Goal: Transaction & Acquisition: Purchase product/service

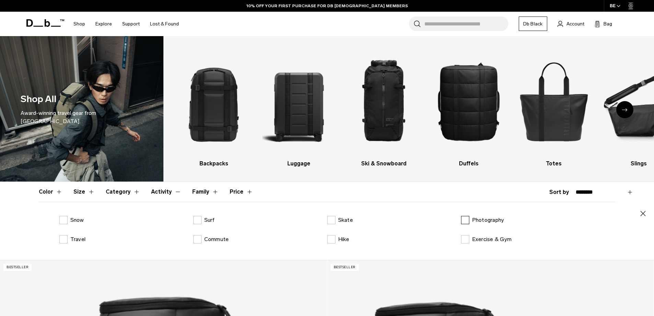
click at [467, 218] on label "Photography" at bounding box center [482, 220] width 43 height 8
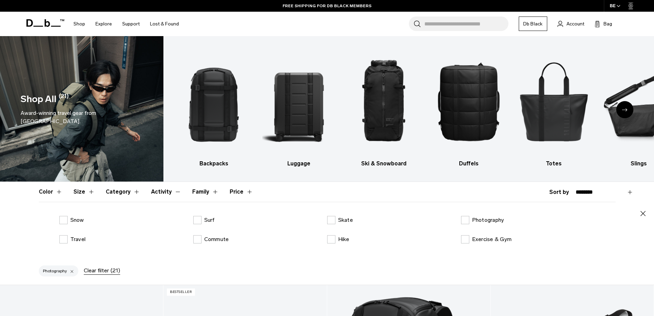
click at [643, 213] on icon "button" at bounding box center [643, 213] width 8 height 8
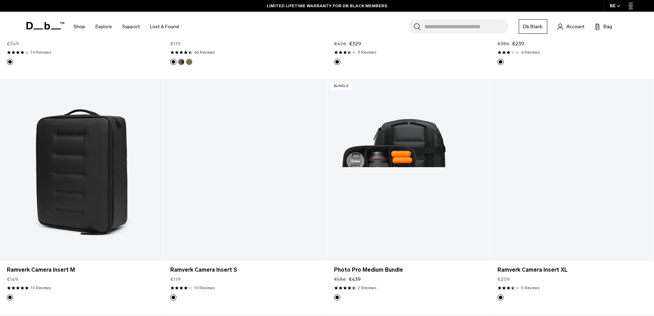
scroll to position [446, 0]
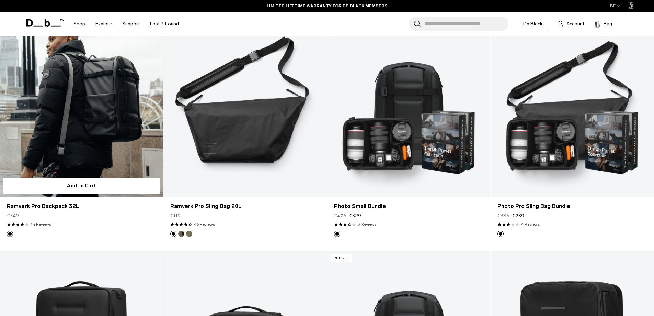
click at [80, 140] on link "Ramverk Pro Backpack 32L" at bounding box center [81, 105] width 163 height 181
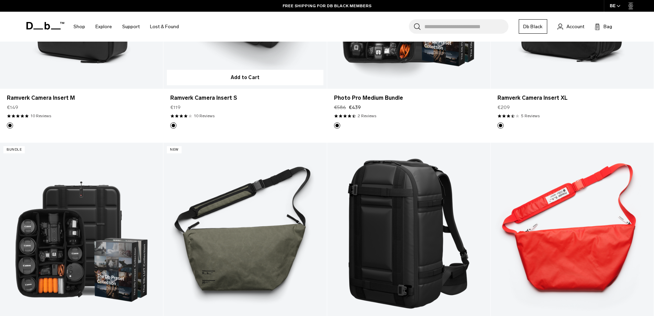
scroll to position [687, 0]
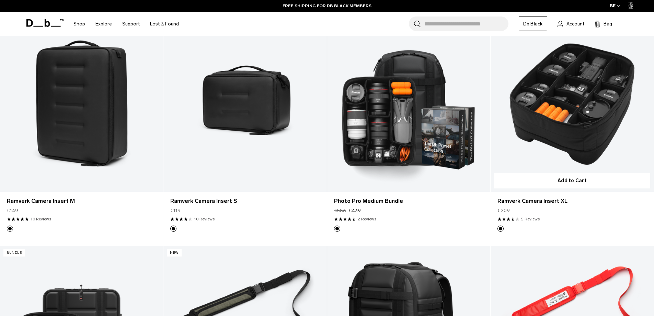
click at [591, 95] on link "Ramverk Camera Insert XL" at bounding box center [572, 100] width 163 height 181
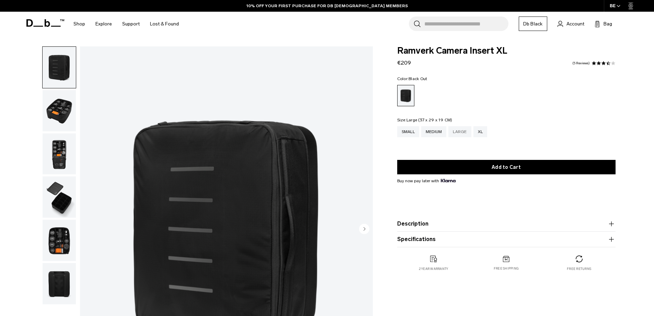
click at [454, 134] on div "Large" at bounding box center [459, 131] width 23 height 11
